Goal: Navigation & Orientation: Find specific page/section

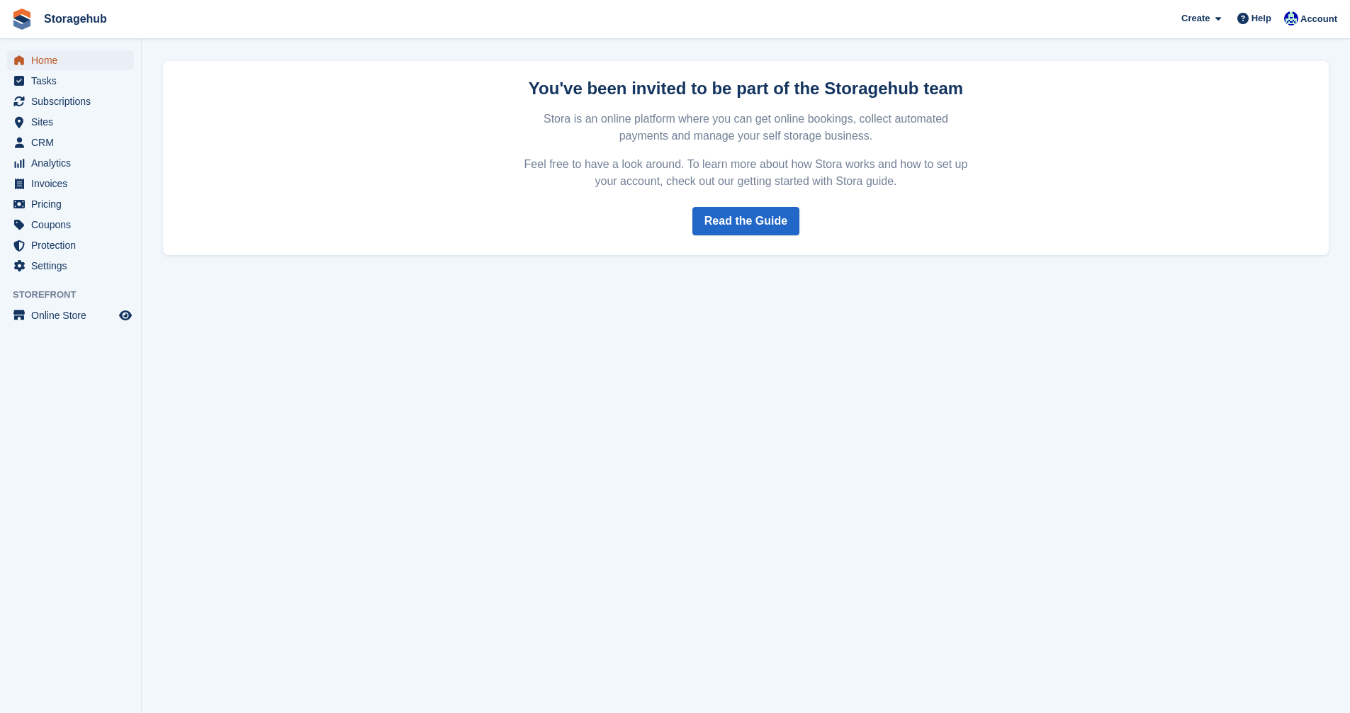
click at [40, 58] on span "Home" at bounding box center [73, 60] width 85 height 20
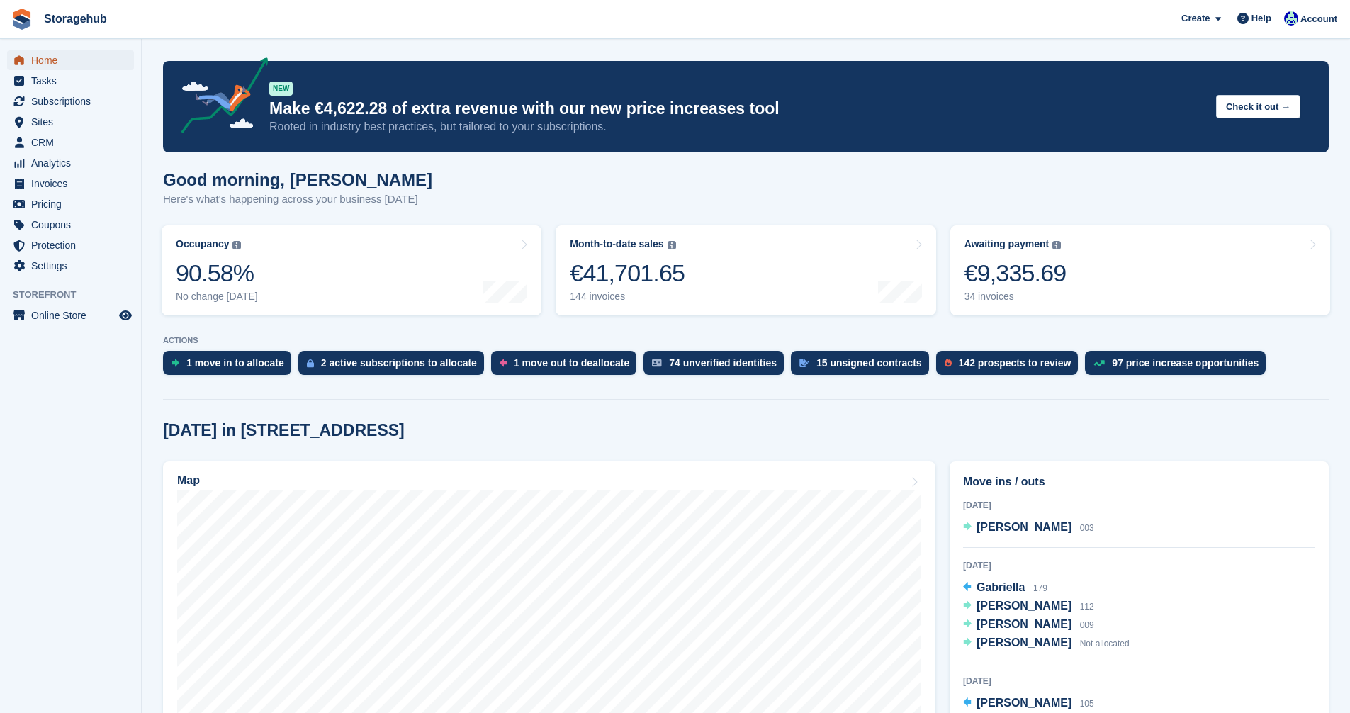
click at [43, 62] on span "Home" at bounding box center [73, 60] width 85 height 20
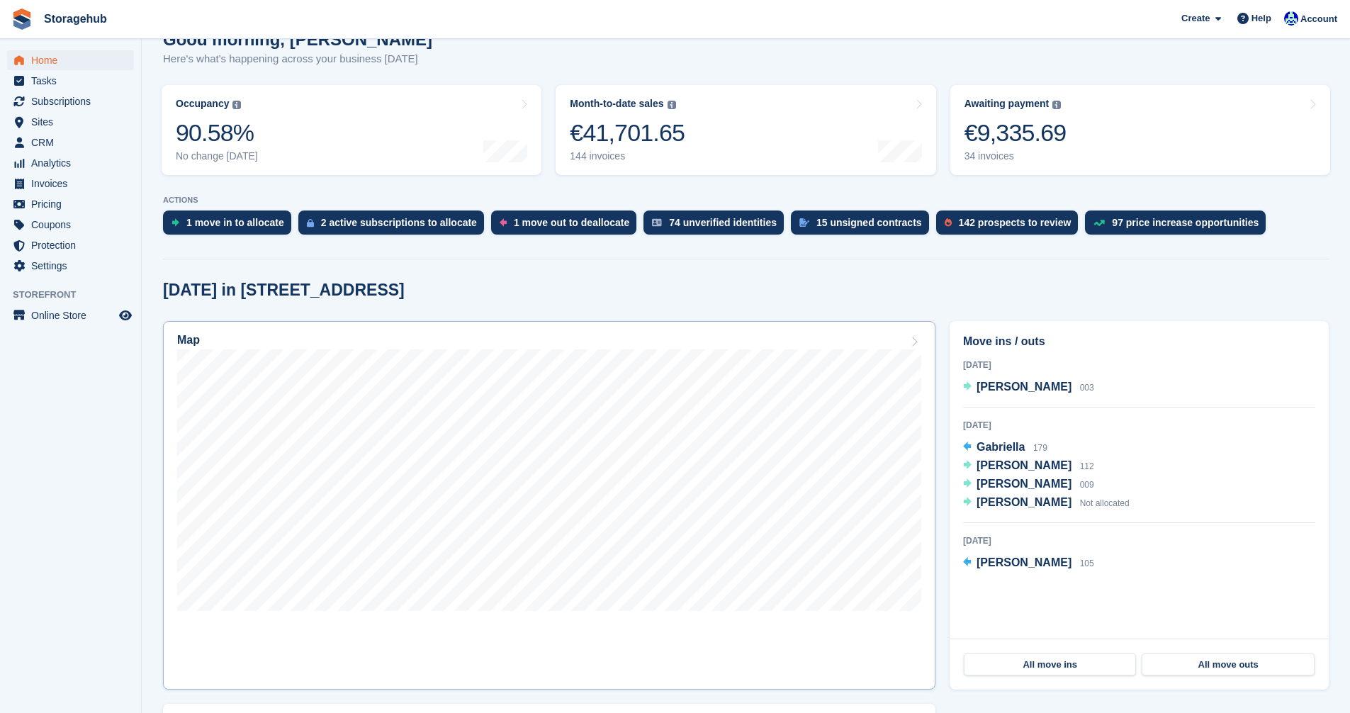
scroll to position [142, 0]
